Goal: Information Seeking & Learning: Learn about a topic

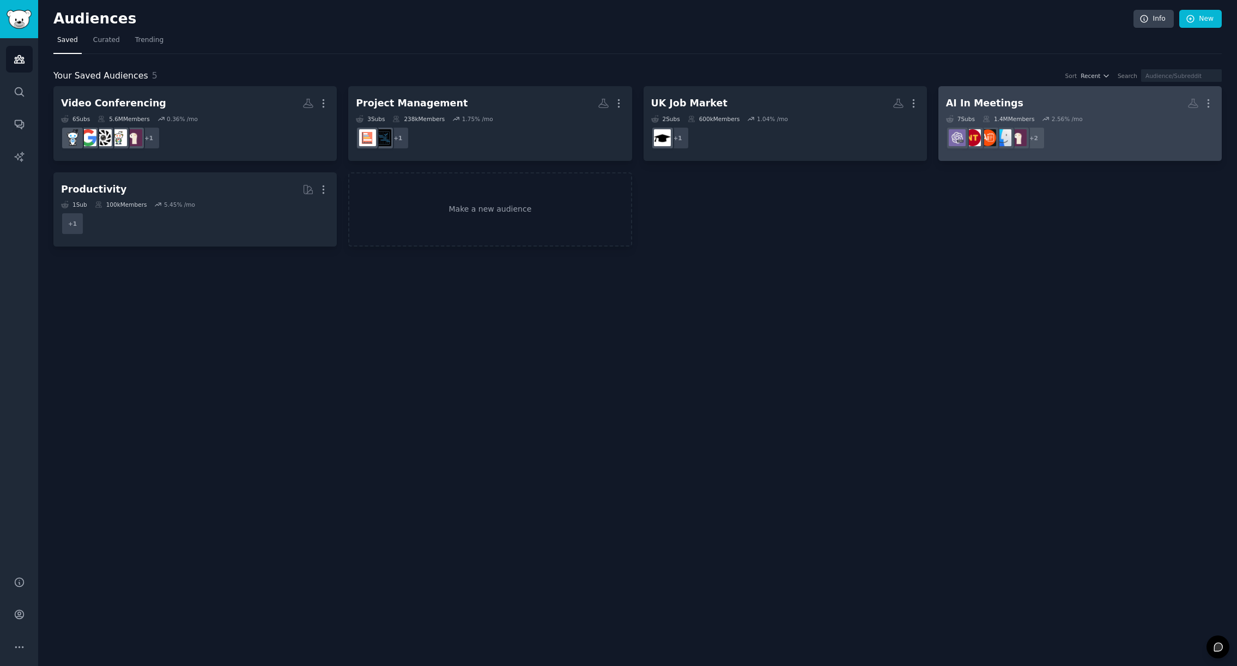
click at [1097, 131] on dd "r/roastmystartup, r/ProductivityApps + 2" at bounding box center [1080, 138] width 268 height 31
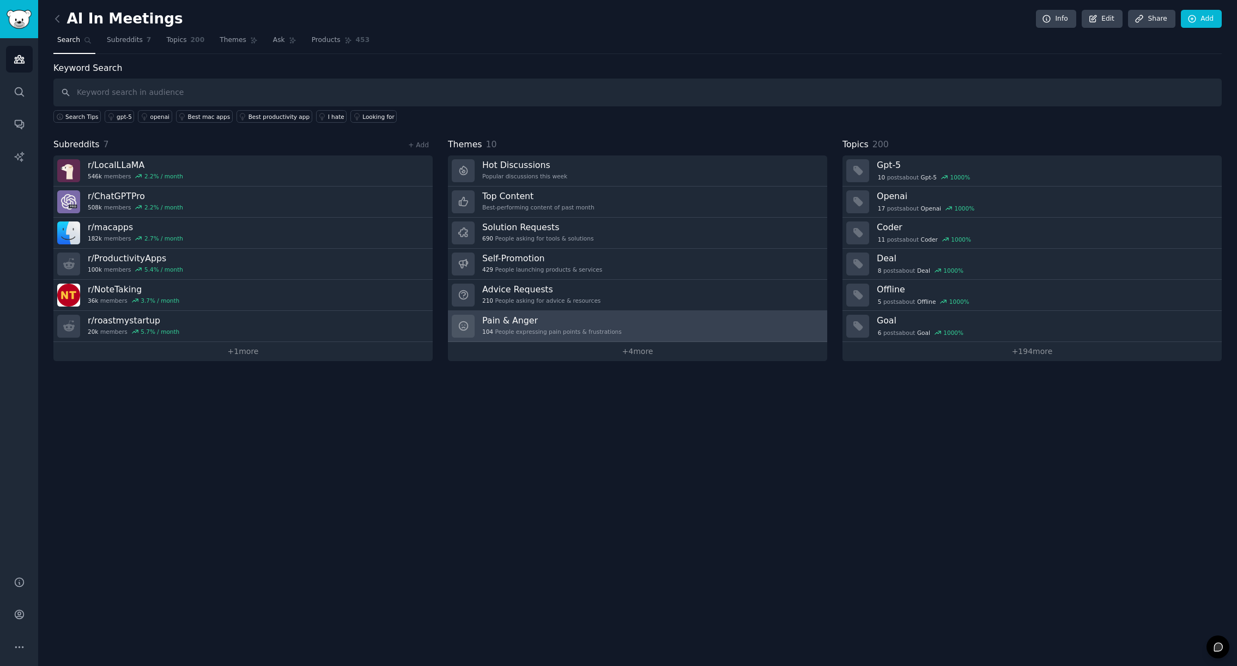
click at [571, 324] on h3 "Pain & Anger" at bounding box center [552, 320] width 140 height 11
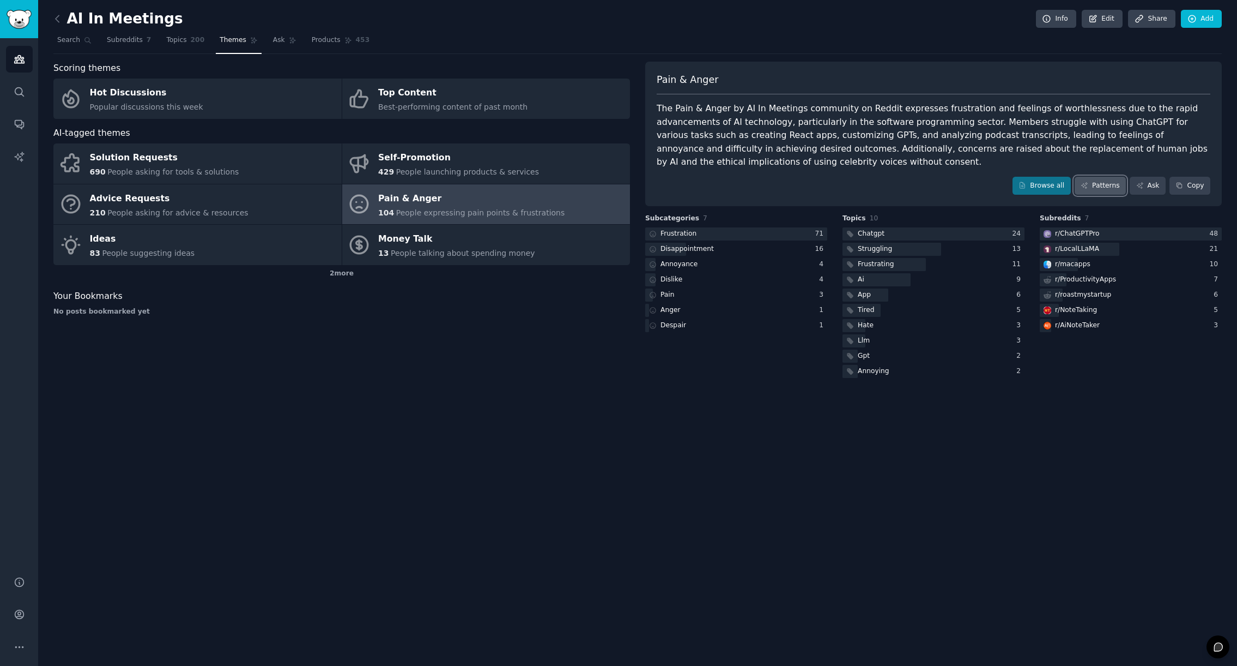
click at [1109, 191] on link "Patterns" at bounding box center [1100, 186] width 51 height 19
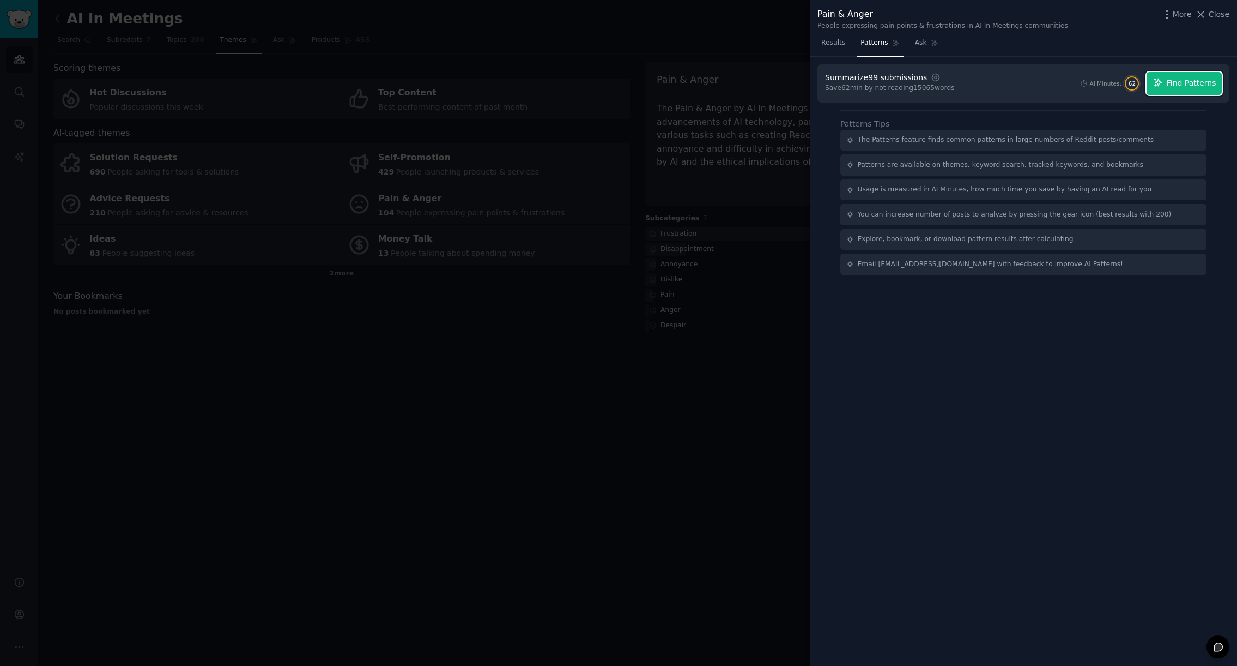
click at [1186, 85] on span "Find Patterns" at bounding box center [1192, 82] width 50 height 11
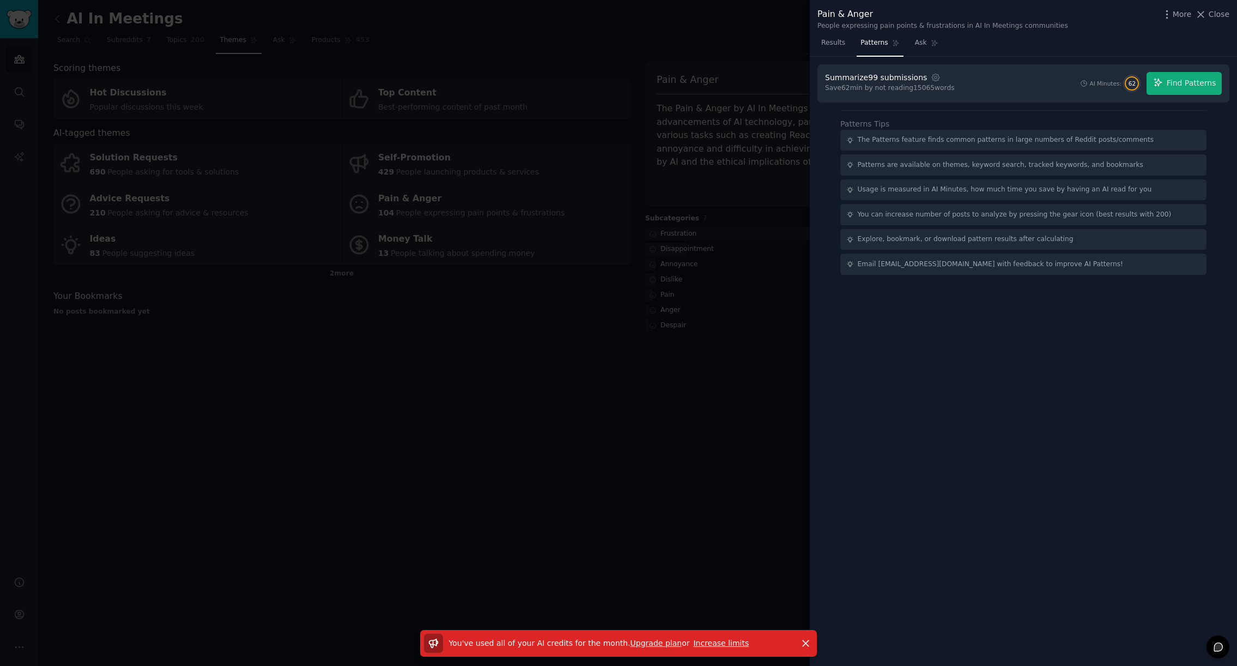
click at [655, 442] on div at bounding box center [618, 333] width 1237 height 666
